Goal: Information Seeking & Learning: Find contact information

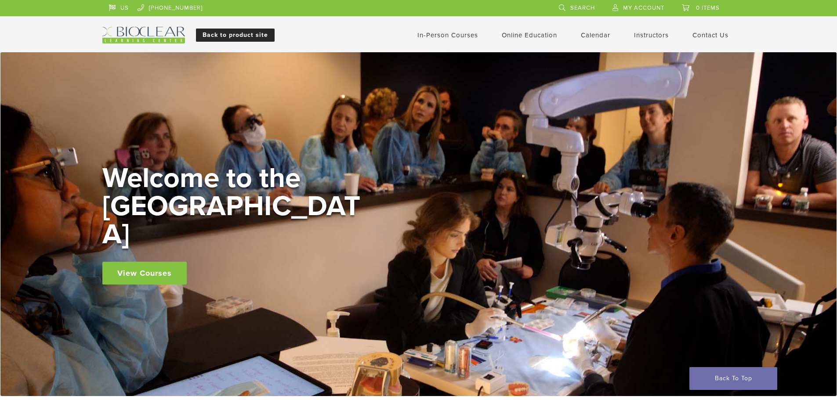
click at [234, 32] on link "Back to product site" at bounding box center [235, 35] width 79 height 13
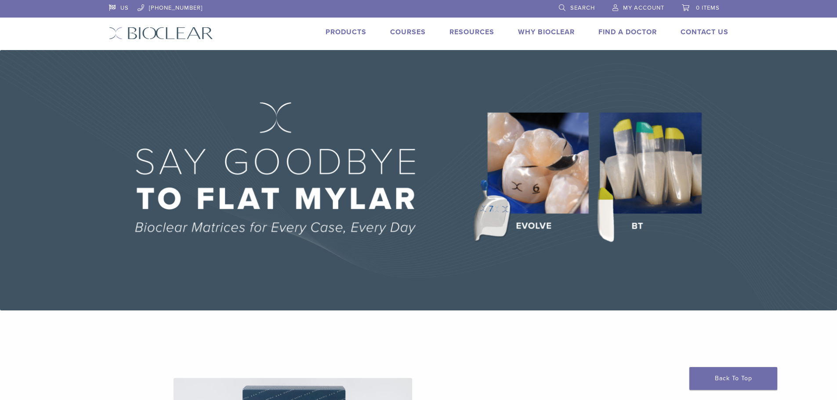
click at [640, 34] on link "Find A Doctor" at bounding box center [628, 32] width 58 height 9
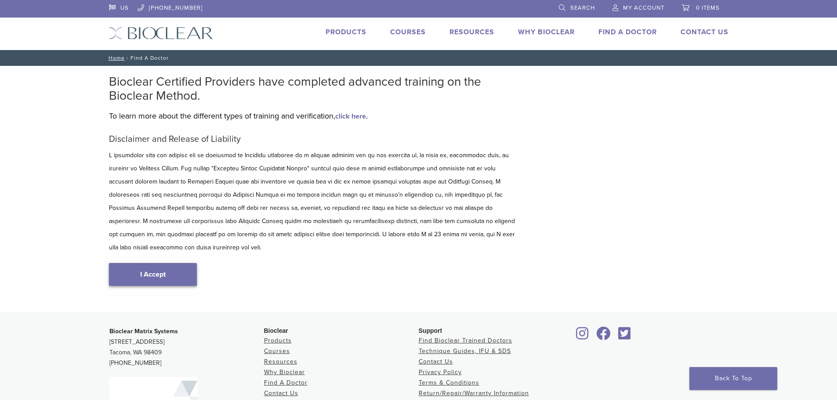
click at [168, 263] on link "I Accept" at bounding box center [153, 274] width 88 height 23
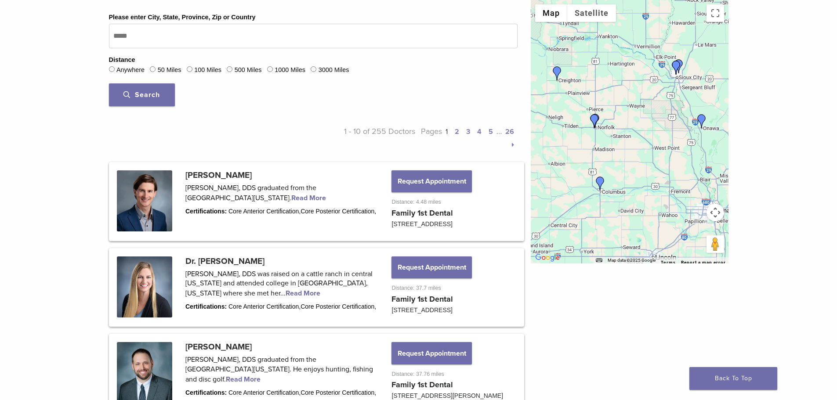
scroll to position [308, 0]
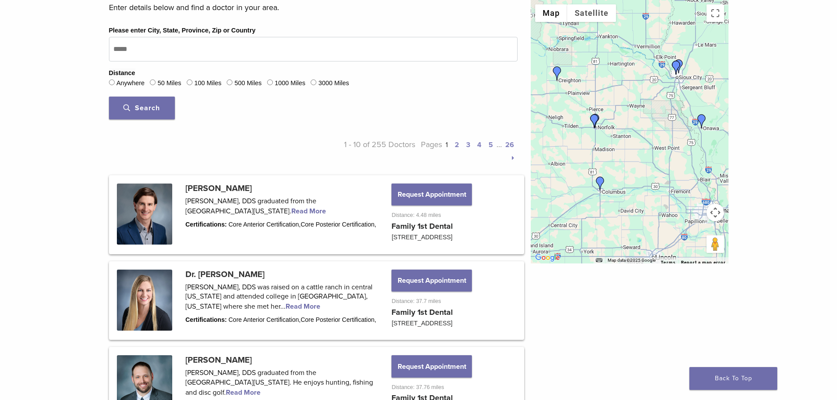
click at [457, 145] on link "2" at bounding box center [457, 145] width 4 height 9
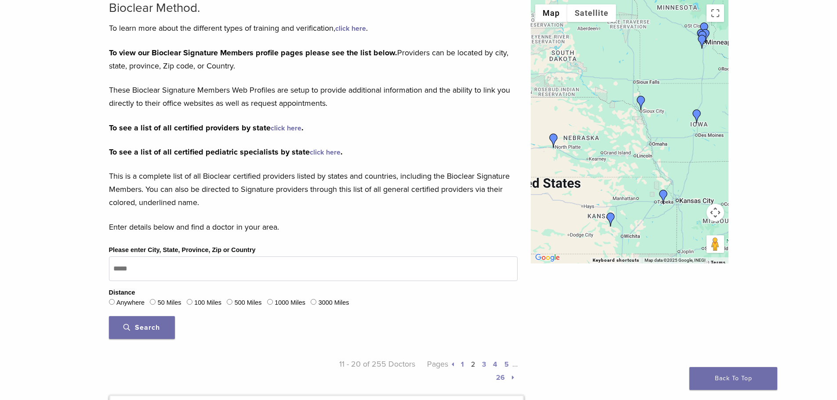
scroll to position [264, 0]
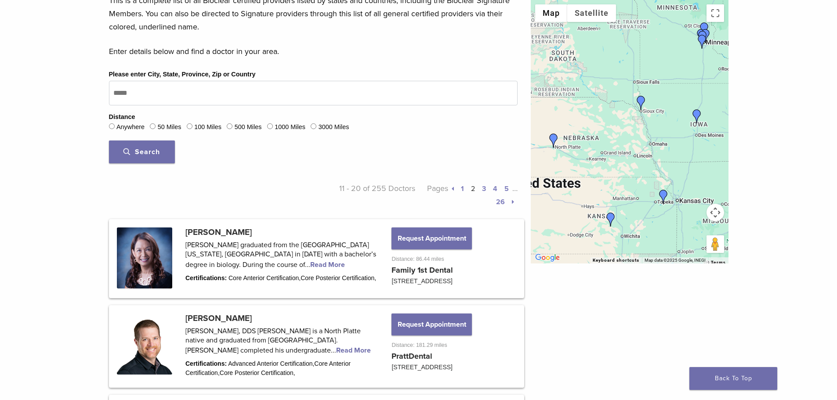
click at [482, 191] on link "3" at bounding box center [484, 189] width 4 height 9
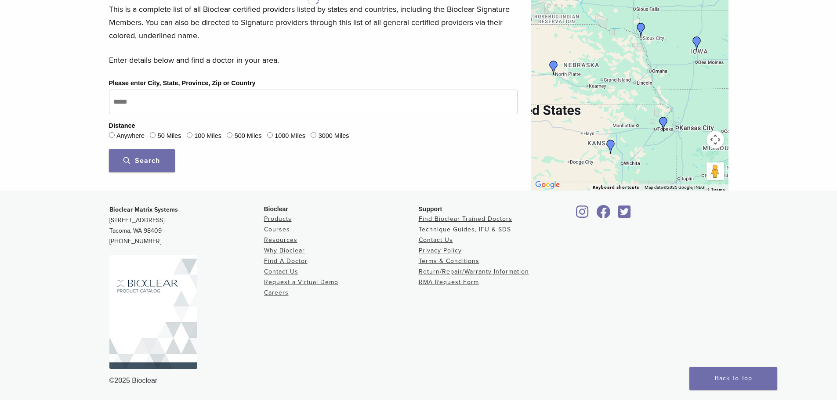
scroll to position [255, 0]
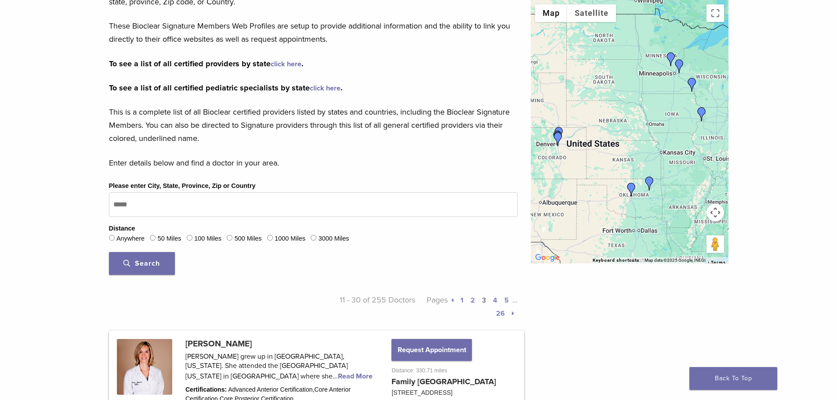
scroll to position [176, 0]
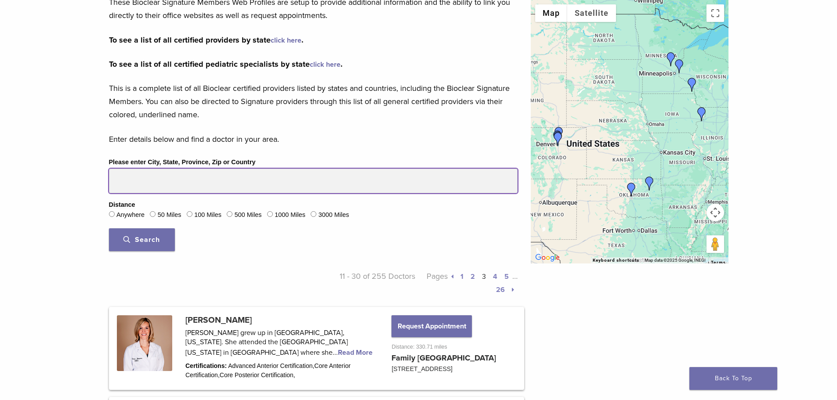
click at [156, 183] on input "Please enter City, State, Province, Zip or Country" at bounding box center [313, 181] width 409 height 25
type input "*****"
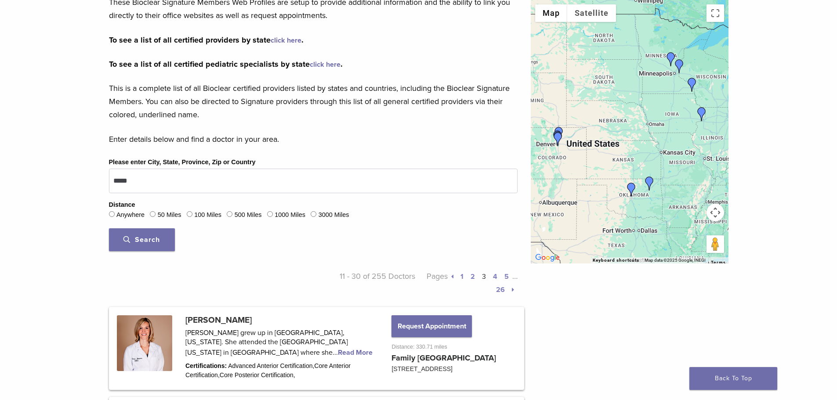
click at [151, 240] on span "Search" at bounding box center [141, 240] width 36 height 9
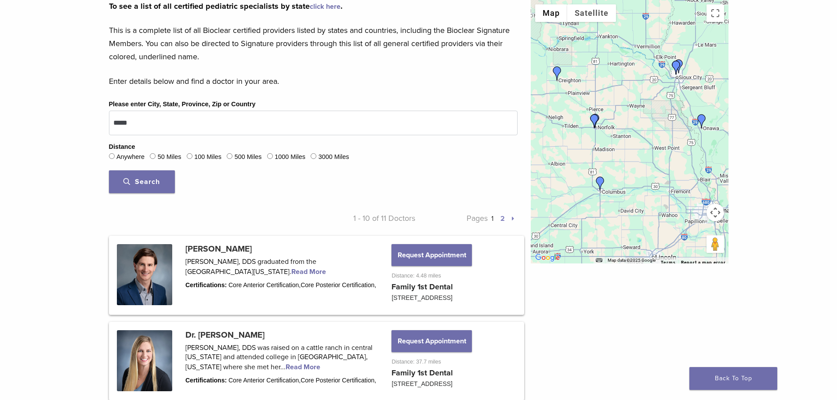
scroll to position [219, 0]
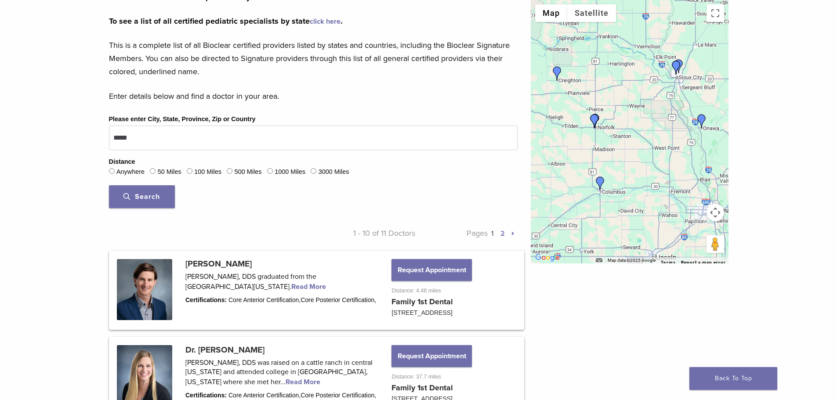
click at [503, 236] on link "2" at bounding box center [503, 233] width 4 height 9
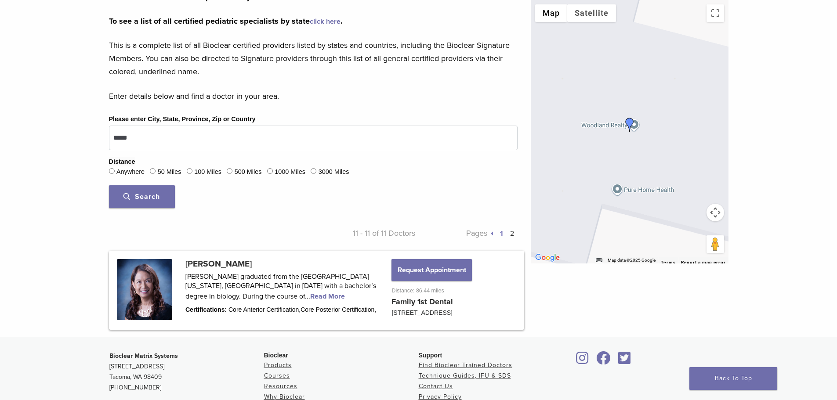
click at [500, 234] on link "1" at bounding box center [501, 233] width 3 height 9
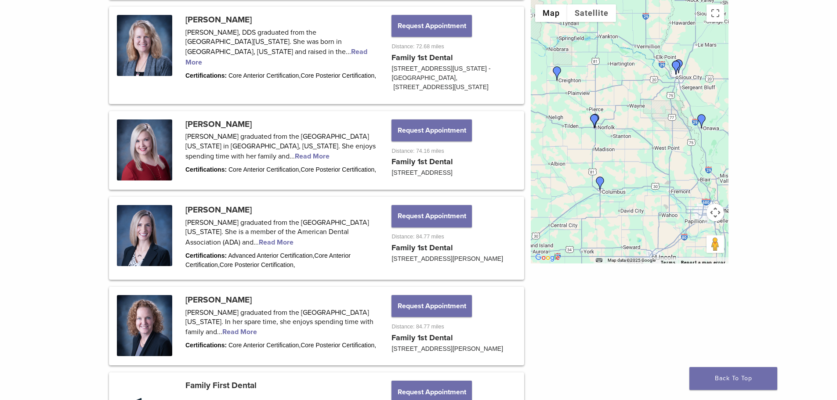
scroll to position [834, 0]
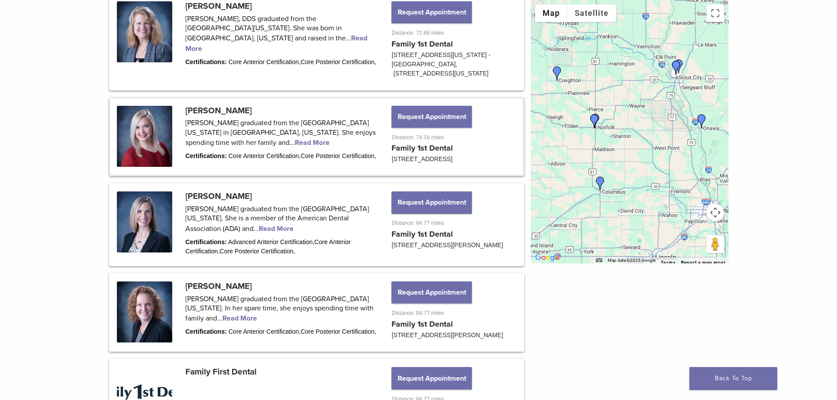
click at [257, 119] on link at bounding box center [316, 137] width 413 height 76
